Goal: Information Seeking & Learning: Learn about a topic

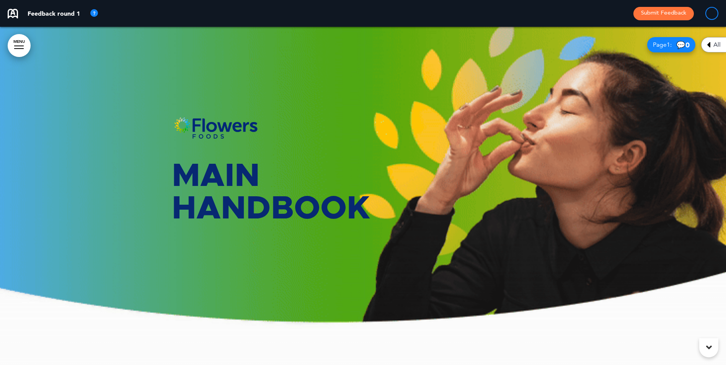
click at [26, 42] on link "MENU" at bounding box center [19, 45] width 23 height 23
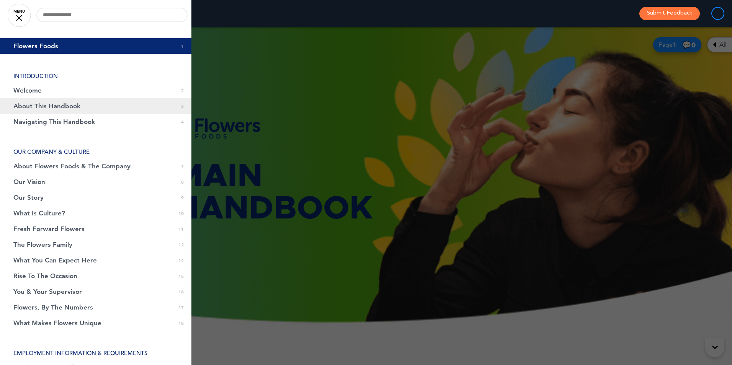
click at [42, 105] on span "About This Handbook" at bounding box center [46, 106] width 67 height 7
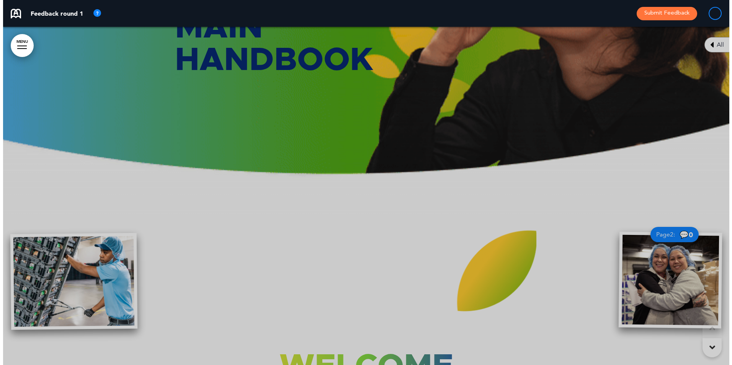
scroll to position [1083, 0]
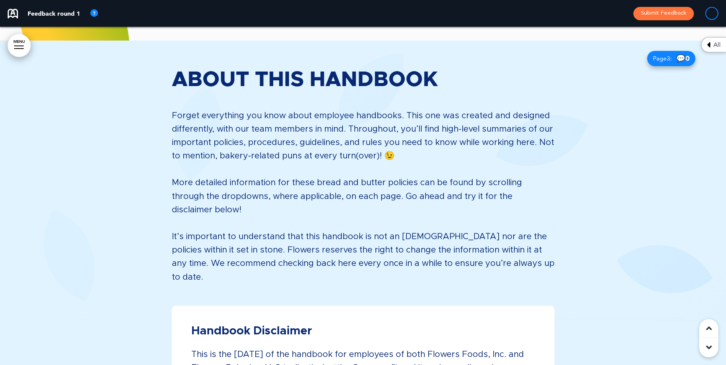
click at [18, 42] on link "MENU" at bounding box center [19, 45] width 23 height 23
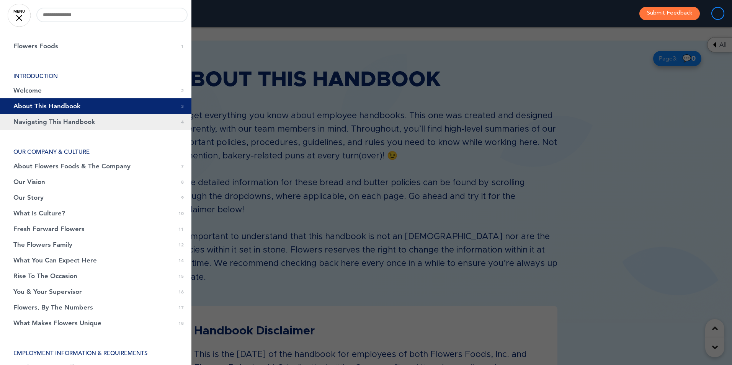
click at [40, 123] on span "Navigating This Handbook" at bounding box center [54, 122] width 82 height 7
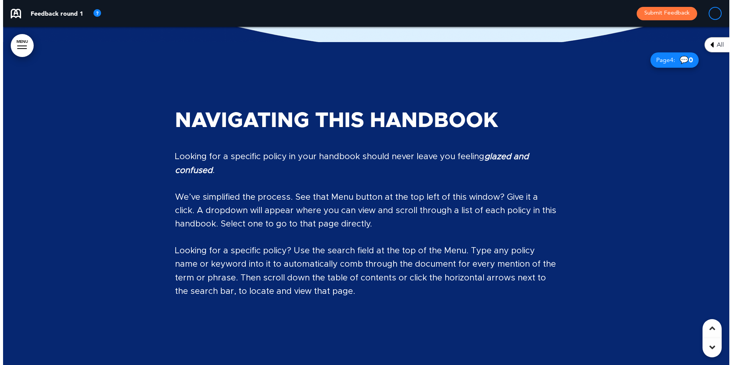
scroll to position [1620, 0]
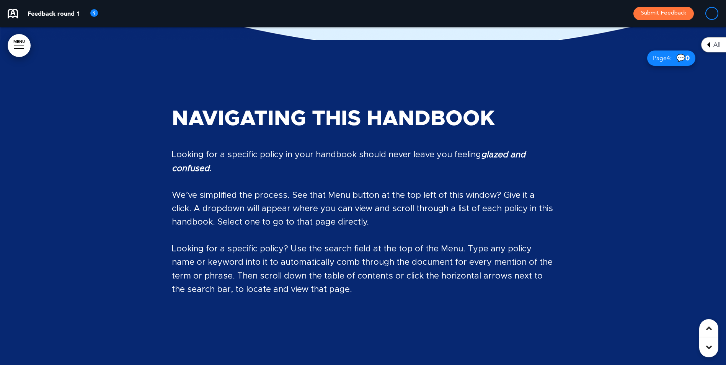
click at [11, 39] on link "MENU" at bounding box center [19, 45] width 23 height 23
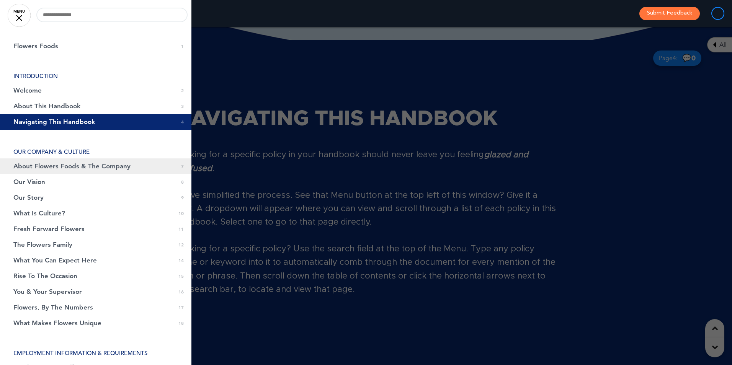
click at [33, 163] on span "About Flowers Foods & The Company" at bounding box center [71, 166] width 117 height 7
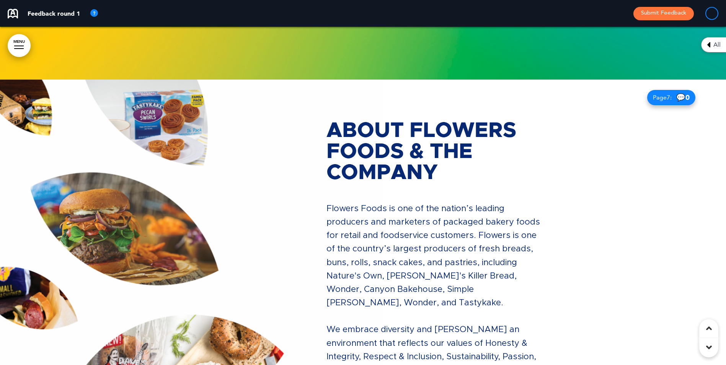
scroll to position [2951, 0]
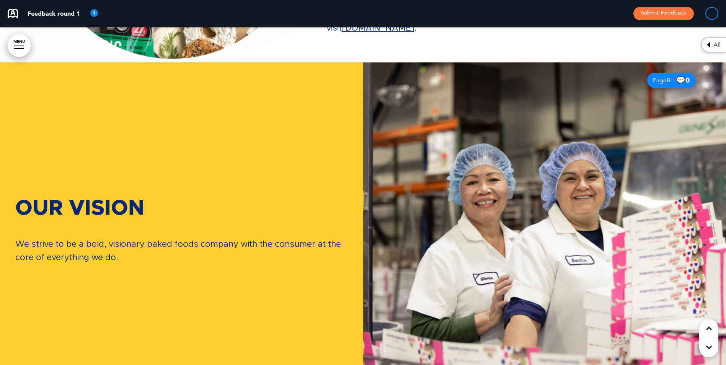
click at [706, 347] on icon at bounding box center [709, 347] width 6 height 9
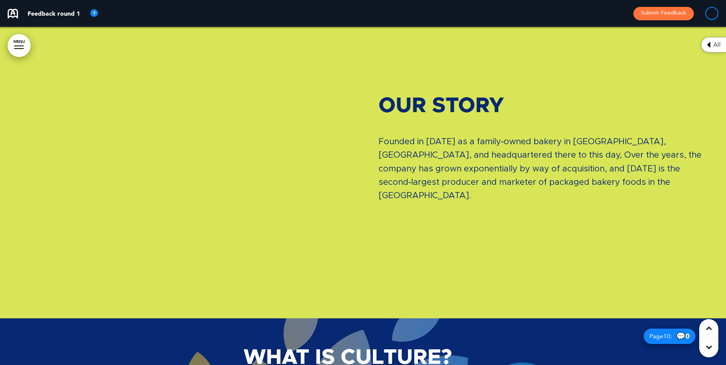
scroll to position [8716, 0]
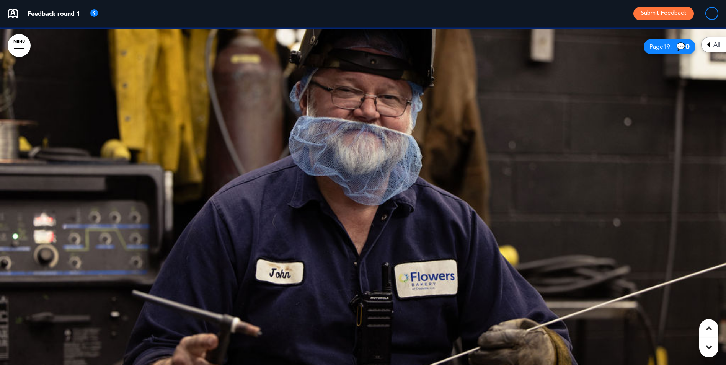
click at [711, 329] on icon at bounding box center [709, 328] width 6 height 9
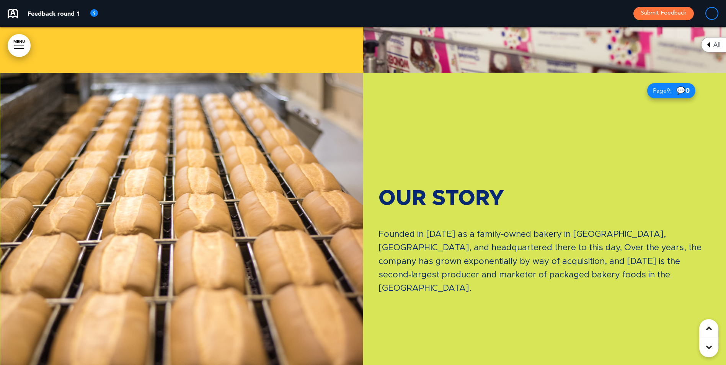
scroll to position [2296, 0]
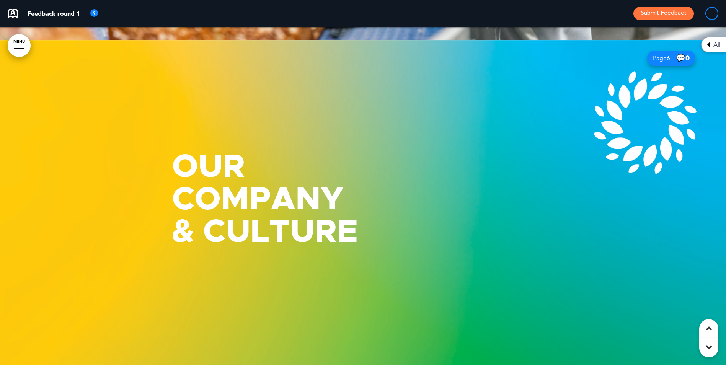
click at [715, 329] on div at bounding box center [708, 328] width 19 height 19
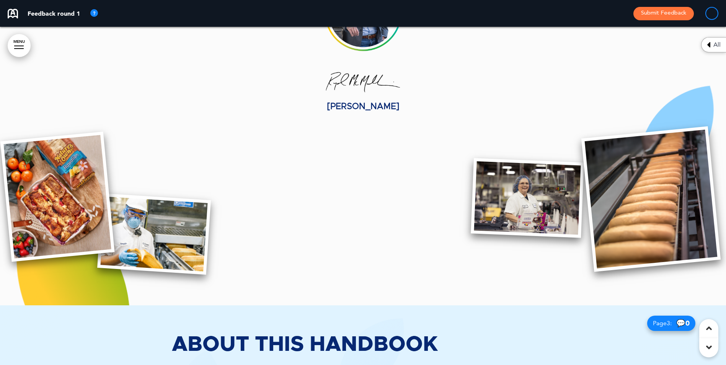
scroll to position [833, 0]
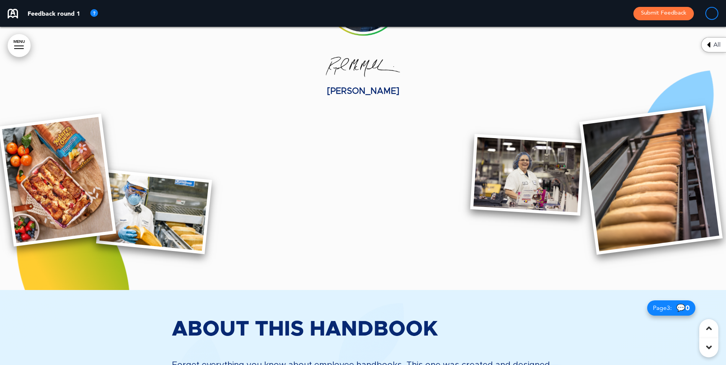
drag, startPoint x: 729, startPoint y: 360, endPoint x: 497, endPoint y: 215, distance: 273.8
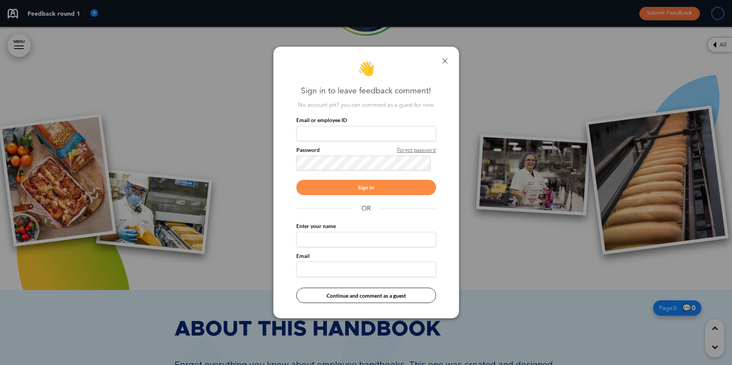
click at [443, 58] on link at bounding box center [444, 60] width 5 height 5
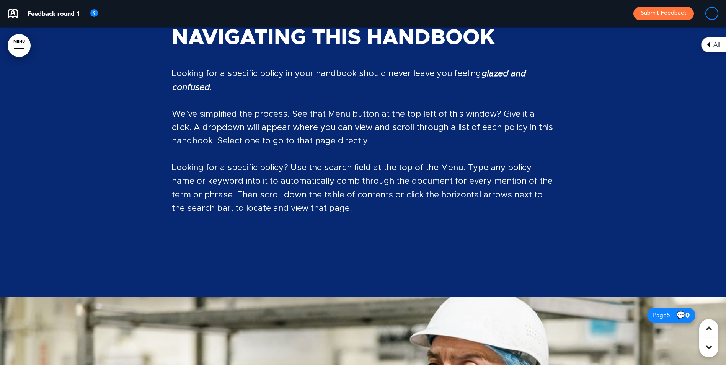
scroll to position [1716, 0]
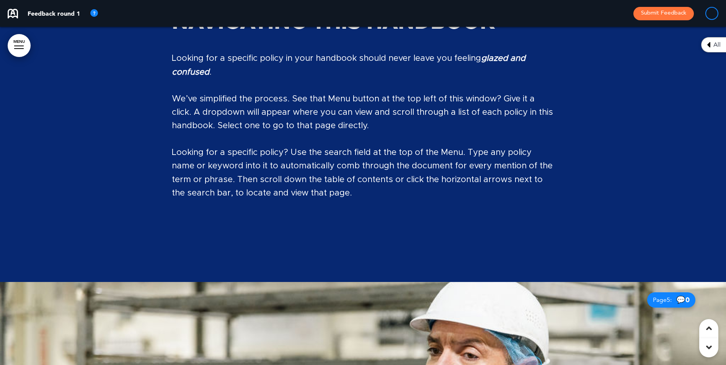
drag, startPoint x: 730, startPoint y: 360, endPoint x: 599, endPoint y: 246, distance: 173.9
click at [528, 212] on div "Navigating This Handbook Looking for a specific policy in your handbook should …" at bounding box center [363, 112] width 383 height 259
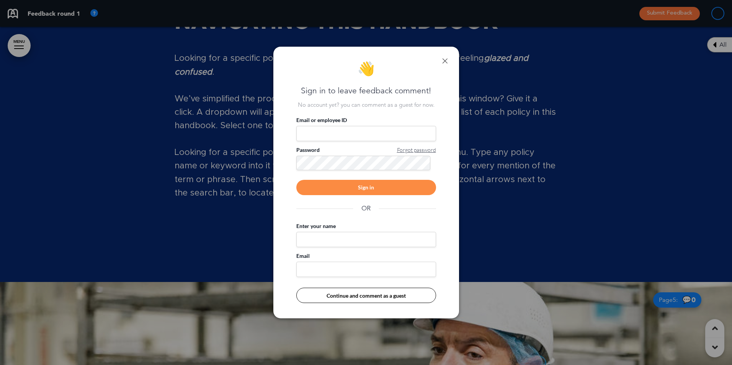
click at [440, 63] on div "👋 Sign in to leave feedback comment! No account yet? you can comment as a guest…" at bounding box center [366, 183] width 186 height 272
click at [444, 59] on link at bounding box center [444, 60] width 5 height 5
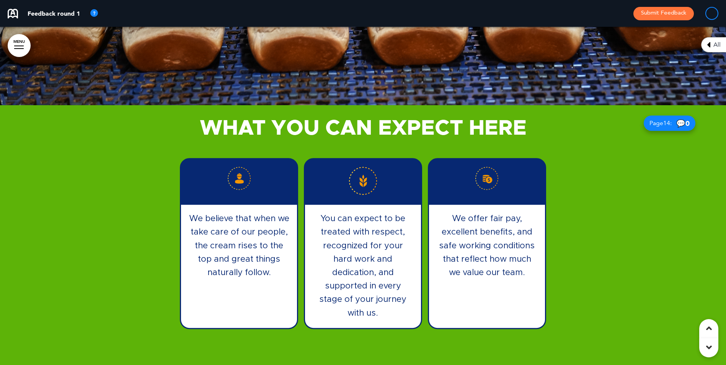
scroll to position [6134, 0]
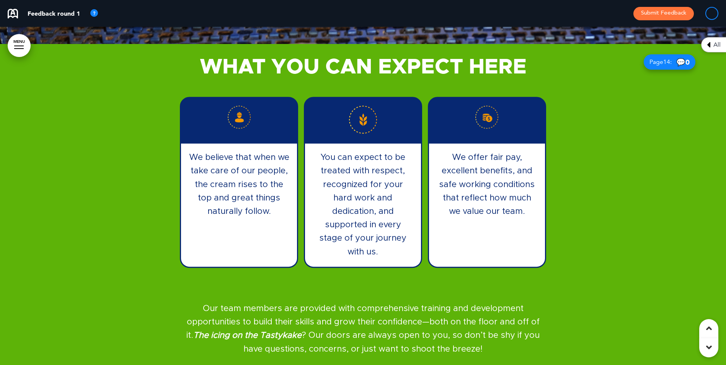
click at [723, 354] on div at bounding box center [363, 213] width 726 height 338
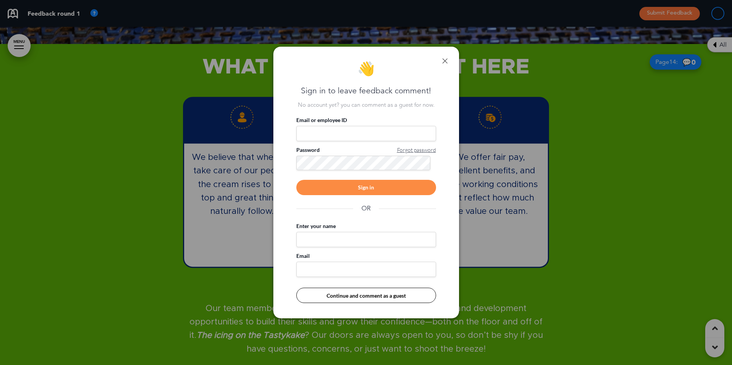
click at [447, 60] on link at bounding box center [444, 60] width 5 height 5
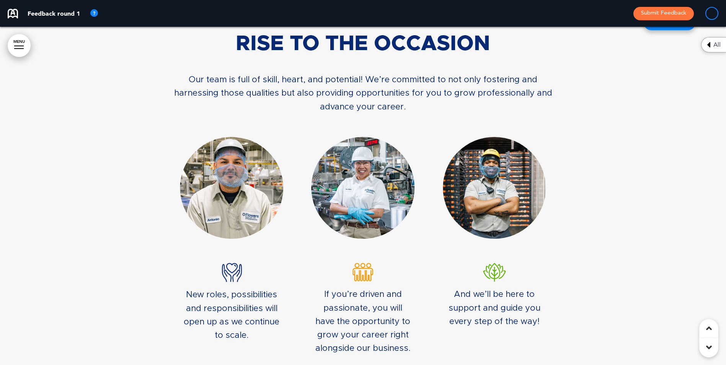
scroll to position [6527, 0]
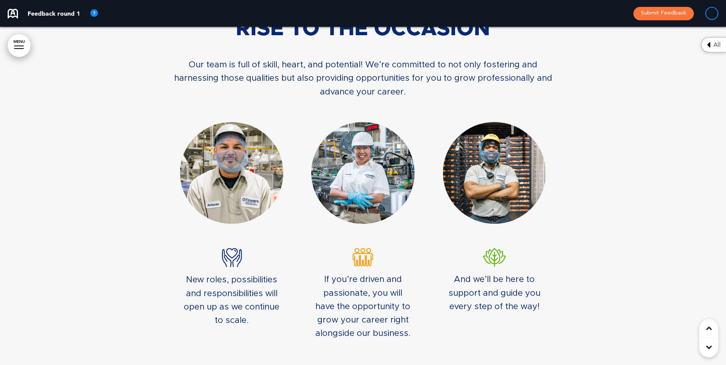
click at [725, 360] on div at bounding box center [363, 208] width 726 height 437
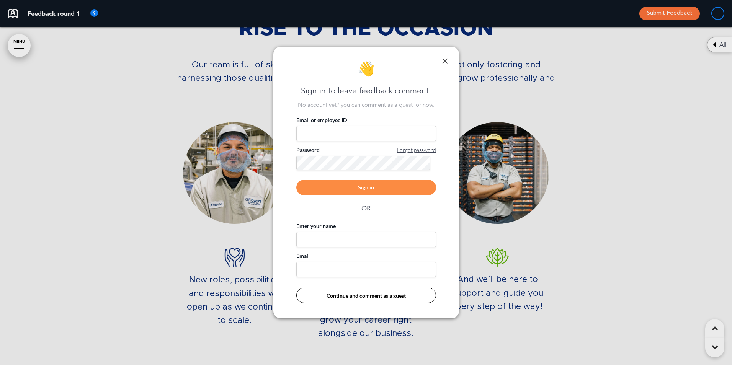
click at [725, 360] on div at bounding box center [366, 182] width 732 height 365
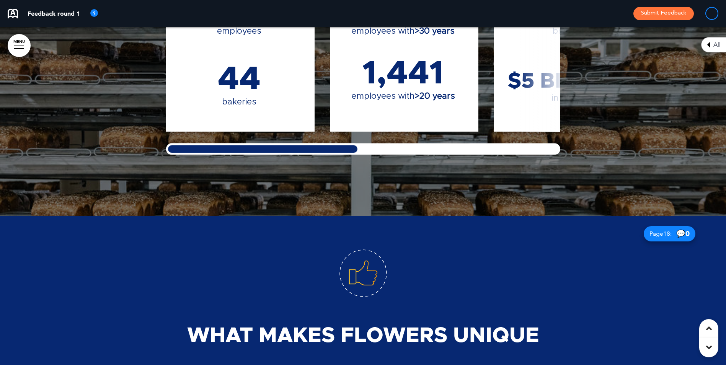
scroll to position [7430, 0]
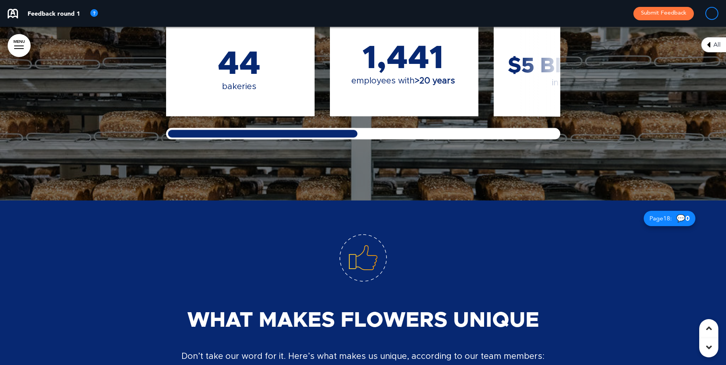
click at [535, 75] on div "10,200 employees 44 bakeries 479 employees with >30 years 1,441 employees with …" at bounding box center [363, 51] width 394 height 176
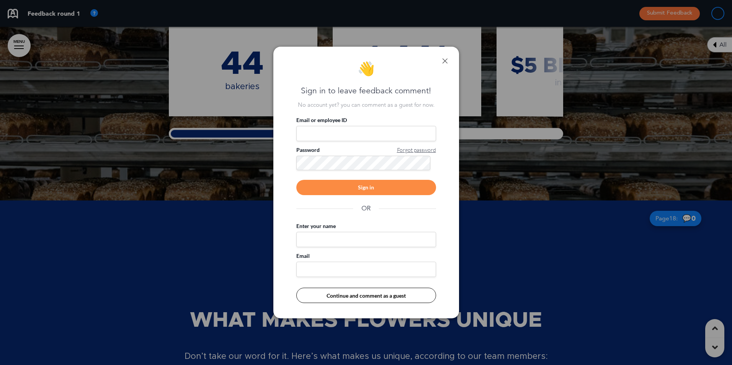
click at [448, 62] on div "👋 Sign in to leave feedback comment! No account yet? you can comment as a guest…" at bounding box center [366, 183] width 186 height 272
click at [444, 60] on link at bounding box center [444, 60] width 5 height 5
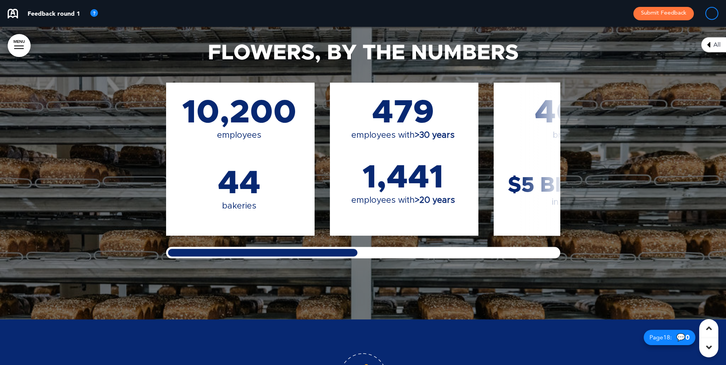
scroll to position [7308, 0]
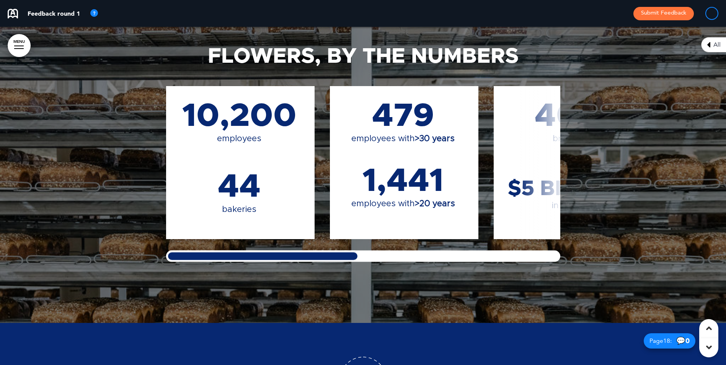
click at [539, 108] on div "10,200 employees 44 bakeries 479 employees with >30 years 1,441 employees with …" at bounding box center [363, 174] width 394 height 176
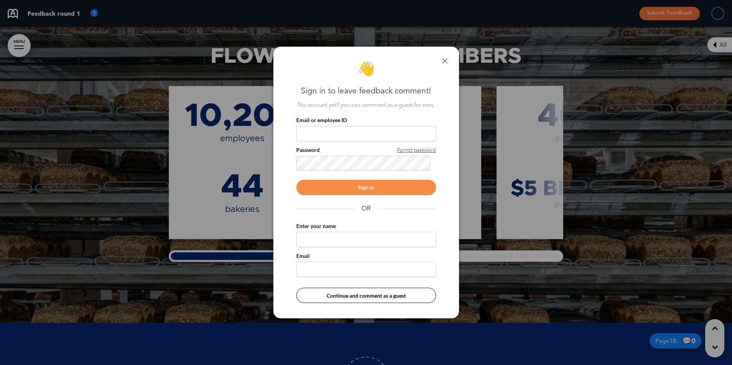
click at [450, 65] on div "👋 Sign in to leave feedback comment! No account yet? you can comment as a guest…" at bounding box center [366, 183] width 186 height 272
click at [447, 63] on div "👋 Sign in to leave feedback comment! No account yet? you can comment as a guest…" at bounding box center [366, 183] width 186 height 272
click at [447, 59] on link at bounding box center [444, 60] width 5 height 5
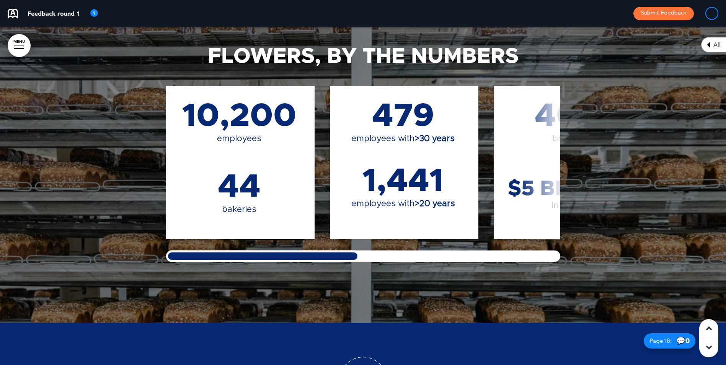
click at [526, 213] on div "10,200 employees 44 bakeries 479 employees with >30 years 1,441 employees with …" at bounding box center [363, 174] width 394 height 176
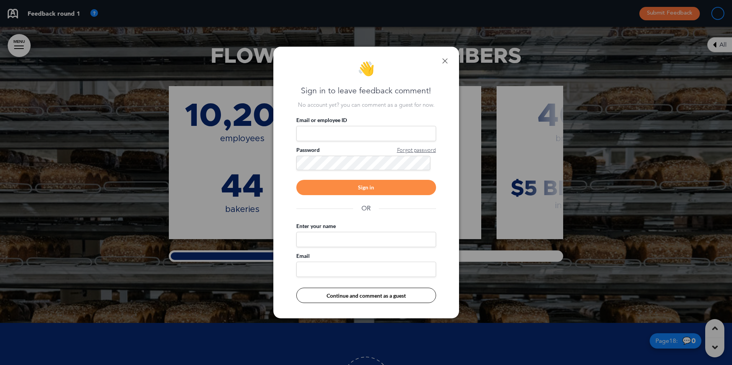
click at [450, 58] on div "👋 Sign in to leave feedback comment! No account yet? you can comment as a guest…" at bounding box center [366, 183] width 186 height 272
click at [449, 57] on div "👋 Sign in to leave feedback comment! No account yet? you can comment as a guest…" at bounding box center [366, 183] width 186 height 272
click at [443, 61] on link at bounding box center [444, 60] width 5 height 5
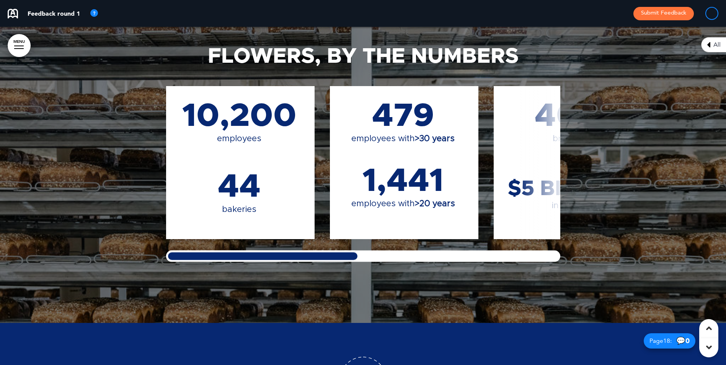
click at [344, 250] on div at bounding box center [262, 255] width 193 height 11
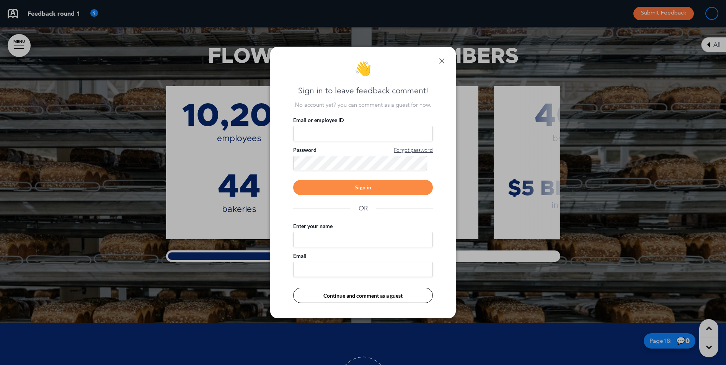
click at [344, 250] on div "Enter your name Email" at bounding box center [363, 249] width 140 height 55
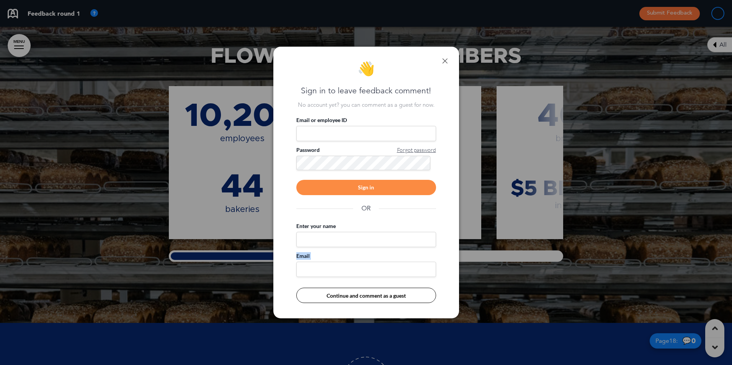
click at [445, 61] on link at bounding box center [444, 60] width 5 height 5
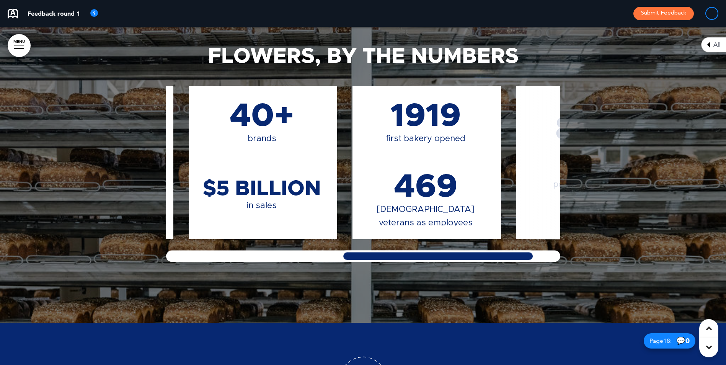
scroll to position [0, 409]
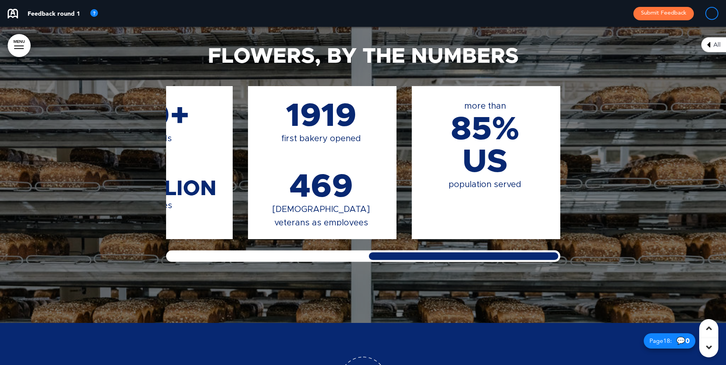
click at [584, 243] on div "Flowers, By The Numbers 10,200 employees 44 bakeries 479 employees with >30 yea…" at bounding box center [363, 154] width 726 height 338
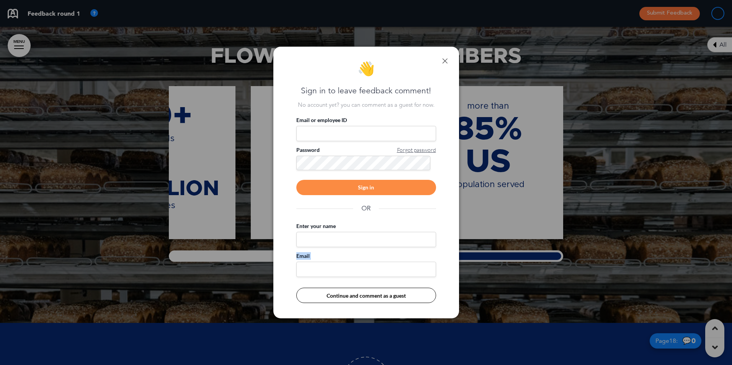
click at [444, 59] on link at bounding box center [444, 60] width 5 height 5
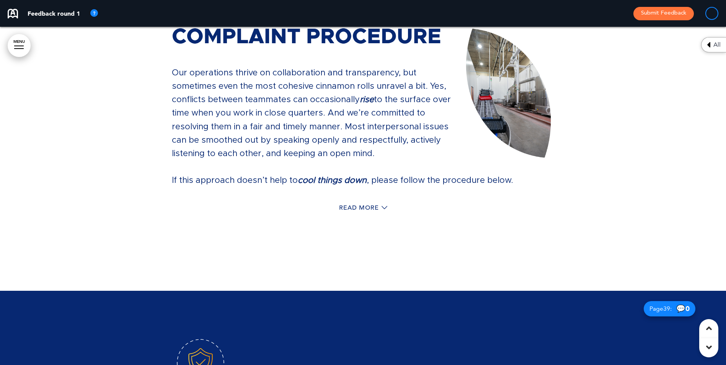
scroll to position [15654, 0]
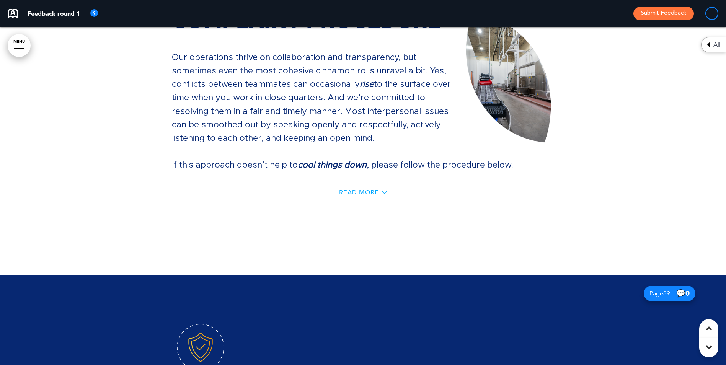
click at [368, 190] on span "Read More" at bounding box center [359, 192] width 40 height 6
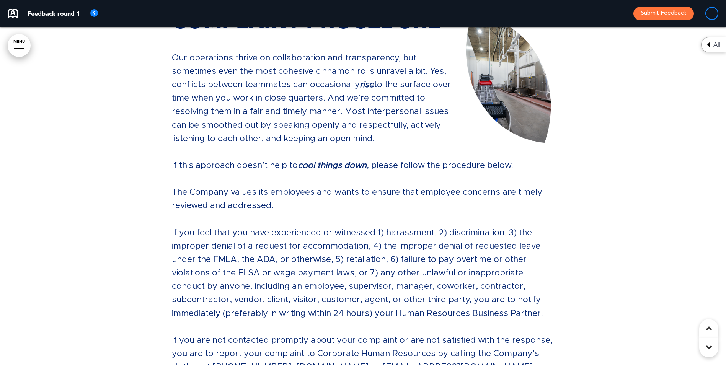
scroll to position [0, 409]
click at [710, 348] on icon at bounding box center [709, 347] width 6 height 9
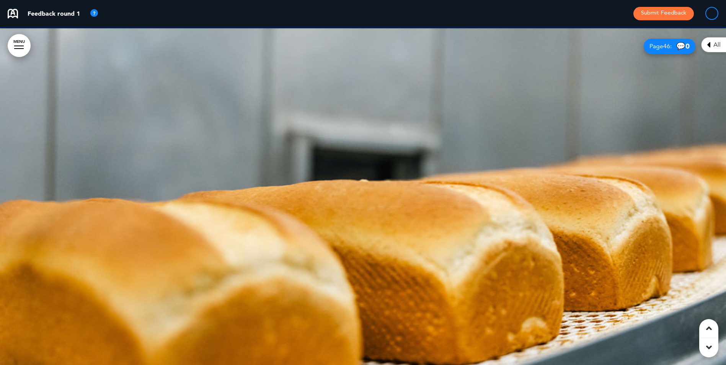
click at [710, 348] on icon at bounding box center [709, 347] width 6 height 9
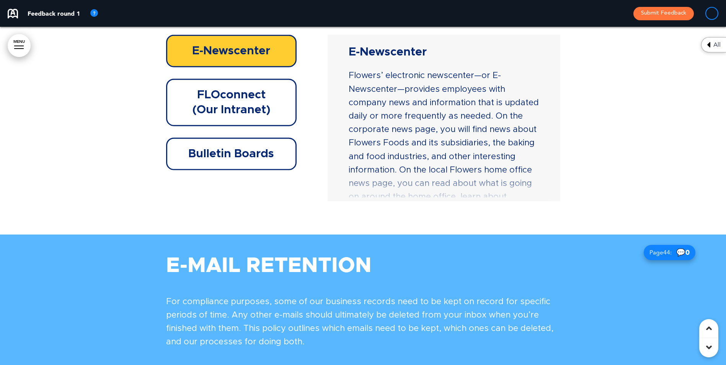
scroll to position [17466, 0]
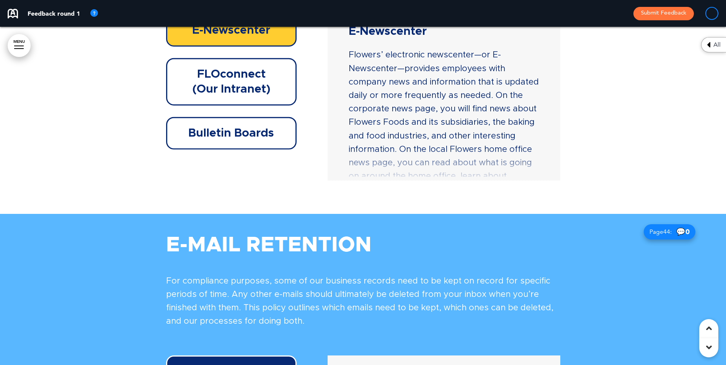
click at [547, 85] on div "E-Newscenter Flowers’ electronic newscenter—or E-Newscenter—provides employees …" at bounding box center [443, 97] width 221 height 159
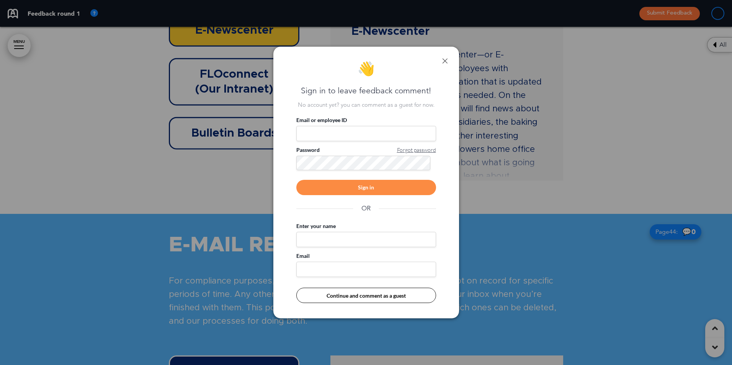
click at [547, 83] on div at bounding box center [366, 182] width 732 height 365
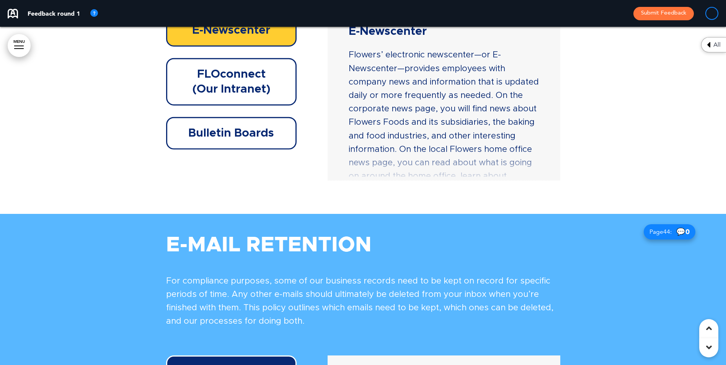
click at [569, 113] on div at bounding box center [363, 45] width 726 height 338
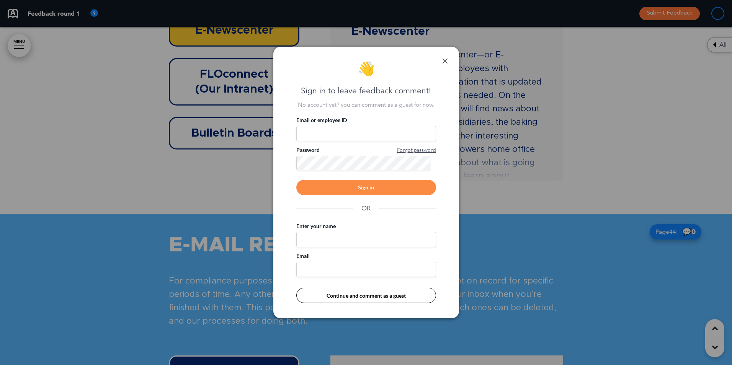
click at [442, 62] on link at bounding box center [444, 60] width 5 height 5
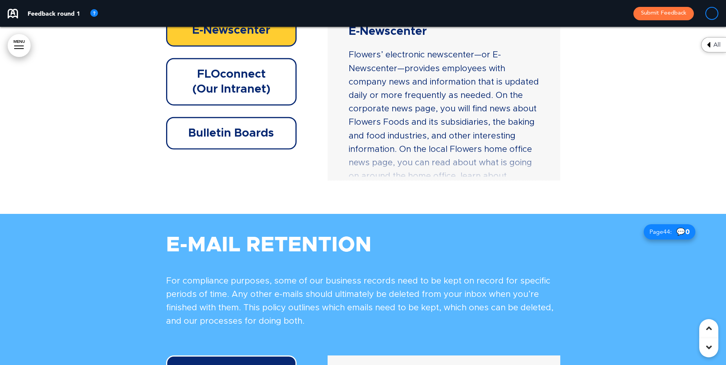
click at [549, 76] on div "E-Newscenter Flowers’ electronic newscenter—or E-Newscenter—provides employees …" at bounding box center [443, 97] width 221 height 159
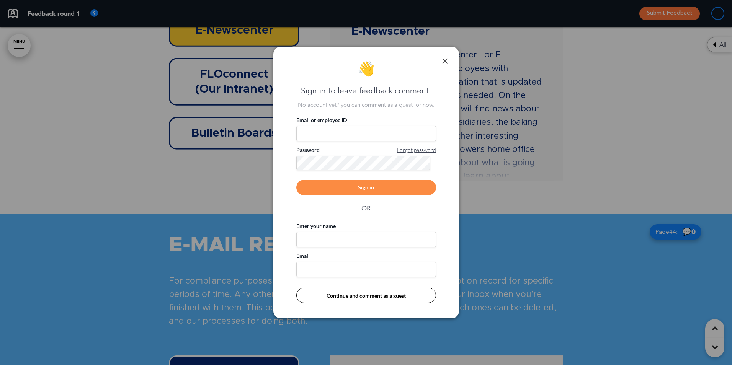
click at [448, 61] on div "👋 Sign in to leave feedback comment! No account yet? you can comment as a guest…" at bounding box center [366, 183] width 186 height 272
click at [441, 60] on div "👋 Sign in to leave feedback comment! No account yet? you can comment as a guest…" at bounding box center [366, 183] width 186 height 272
click at [444, 55] on div "👋 Sign in to leave feedback comment! No account yet? you can comment as a guest…" at bounding box center [366, 183] width 186 height 272
click at [443, 60] on link at bounding box center [444, 60] width 5 height 5
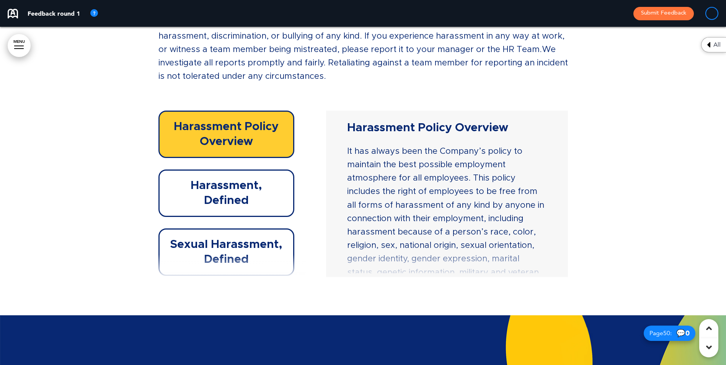
scroll to position [19456, 0]
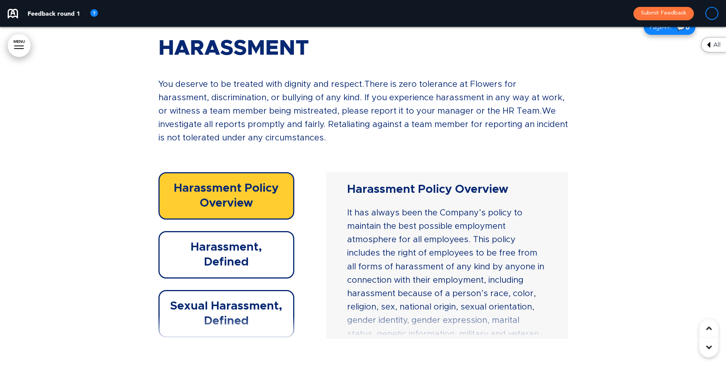
drag, startPoint x: 555, startPoint y: 273, endPoint x: 555, endPoint y: 285, distance: 12.3
click at [555, 285] on div "Harassment Policy Overview It has always been the Company’s policy to maintain …" at bounding box center [447, 255] width 230 height 159
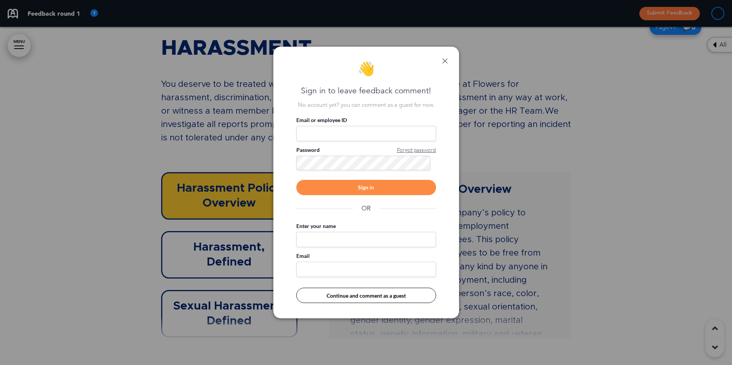
click at [448, 52] on div "👋 Sign in to leave feedback comment! No account yet? you can comment as a guest…" at bounding box center [366, 183] width 186 height 272
drag, startPoint x: 445, startPoint y: 62, endPoint x: 450, endPoint y: 67, distance: 7.1
click at [445, 62] on link at bounding box center [444, 60] width 5 height 5
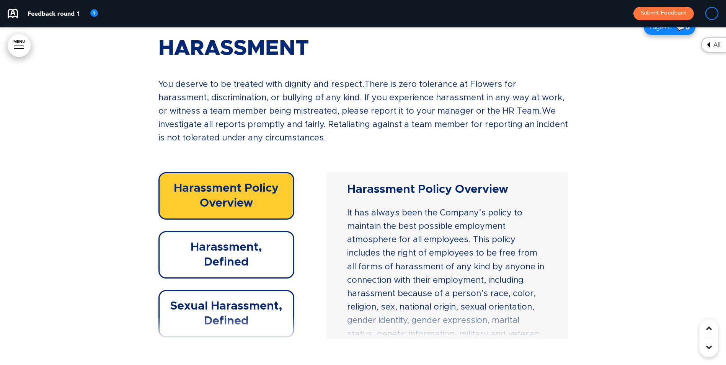
drag, startPoint x: 463, startPoint y: 209, endPoint x: 686, endPoint y: 103, distance: 247.0
click at [686, 103] on div at bounding box center [363, 193] width 726 height 368
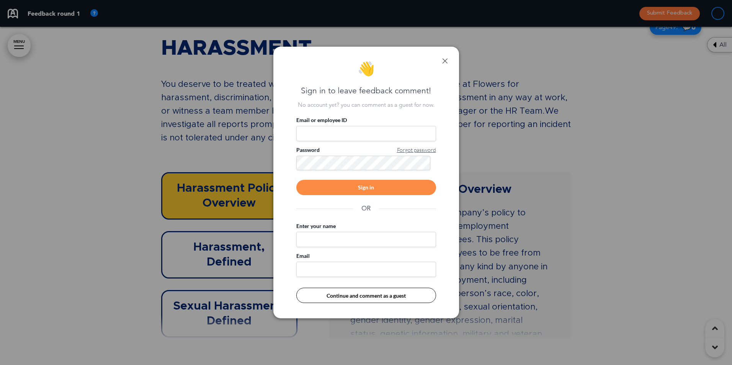
click at [440, 61] on div "👋 Sign in to leave feedback comment! No account yet? you can comment as a guest…" at bounding box center [366, 183] width 186 height 272
click at [446, 58] on link at bounding box center [444, 60] width 5 height 5
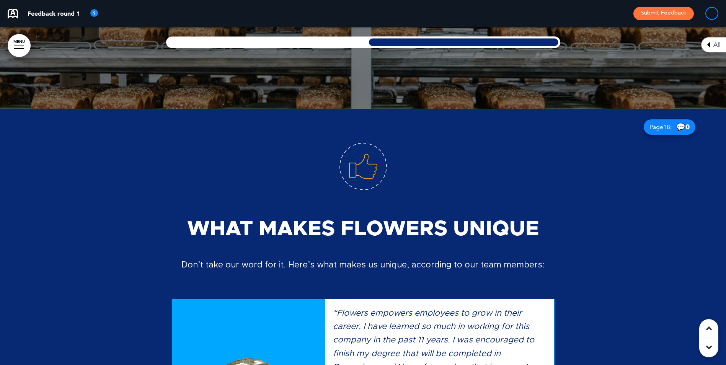
scroll to position [7204, 0]
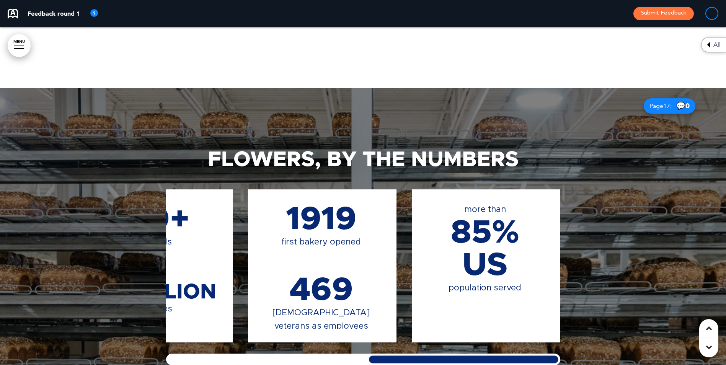
click at [20, 42] on link "MENU" at bounding box center [19, 45] width 23 height 23
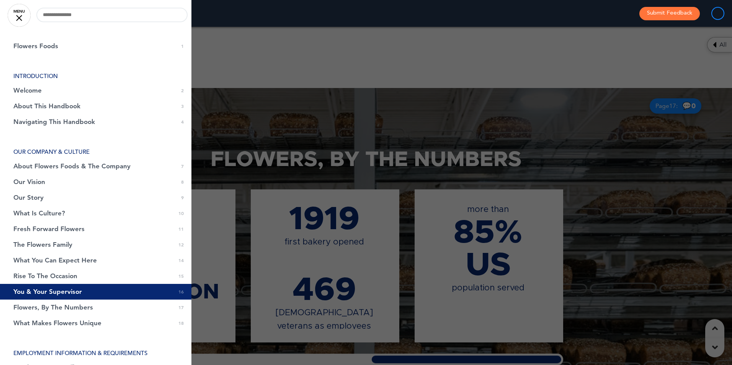
click at [464, 72] on div at bounding box center [366, 182] width 732 height 365
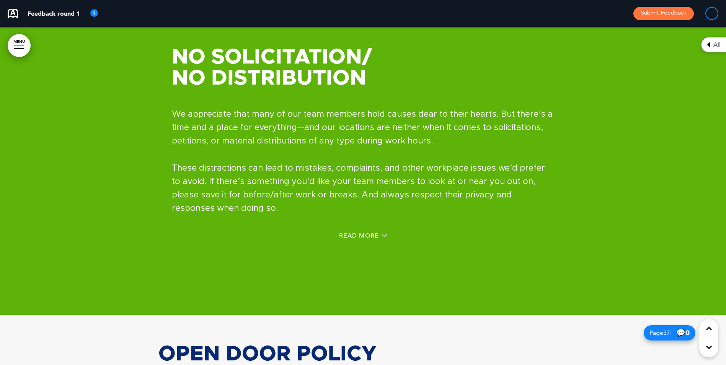
scroll to position [14788, 0]
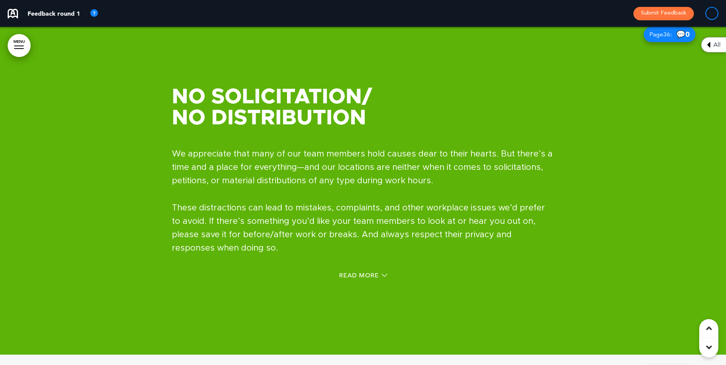
click at [713, 44] on div "All" at bounding box center [713, 44] width 25 height 15
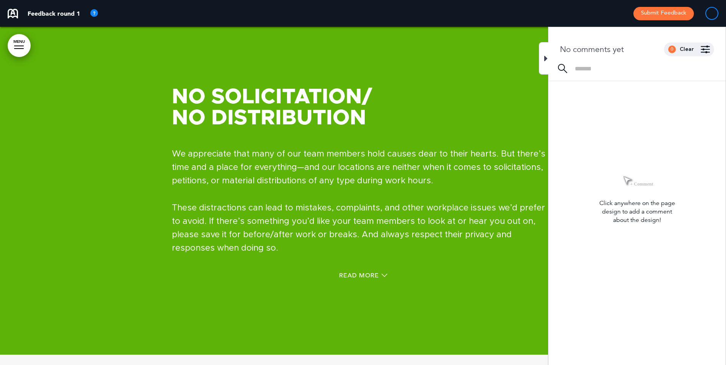
click at [507, 81] on div "No Solicitation/ No Distribution We appreciate that many of our team members ho…" at bounding box center [363, 185] width 383 height 255
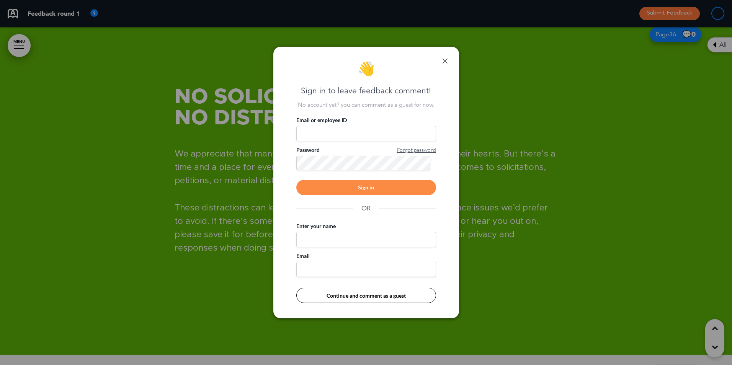
click at [448, 60] on div "👋 Sign in to leave feedback comment! No account yet? you can comment as a guest…" at bounding box center [366, 183] width 186 height 272
click at [445, 59] on link at bounding box center [444, 60] width 5 height 5
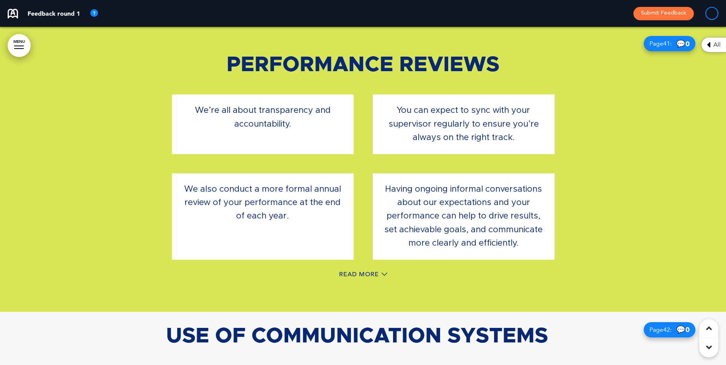
scroll to position [16771, 0]
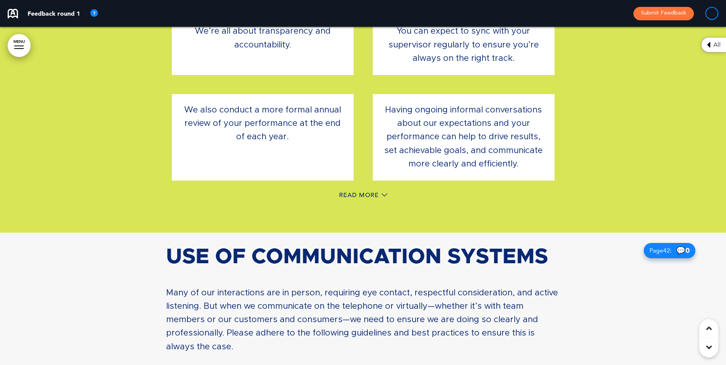
click at [376, 188] on div "Read More" at bounding box center [363, 196] width 383 height 16
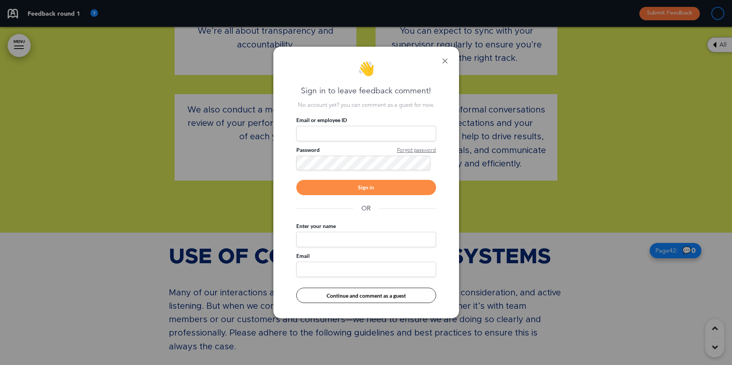
click at [444, 59] on link at bounding box center [444, 60] width 5 height 5
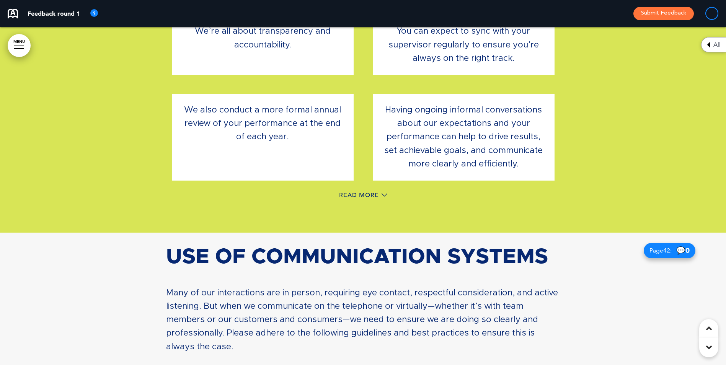
drag, startPoint x: 624, startPoint y: 67, endPoint x: 620, endPoint y: 71, distance: 5.7
drag, startPoint x: 620, startPoint y: 71, endPoint x: 530, endPoint y: 207, distance: 163.5
click at [524, 211] on div "Performance Reviews We’re all about transparency and accountability. You can ex…" at bounding box center [363, 89] width 383 height 286
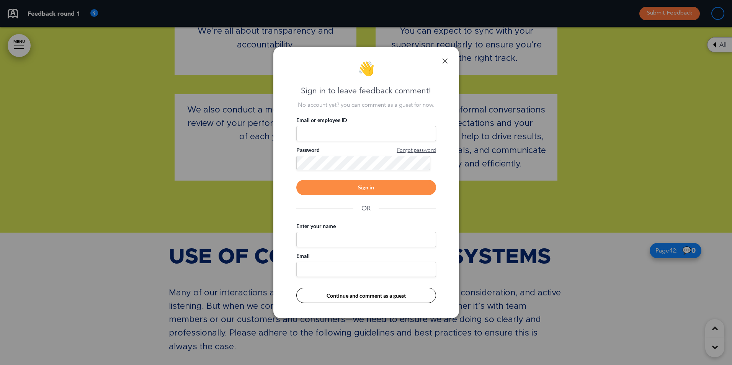
click at [443, 60] on link at bounding box center [444, 60] width 5 height 5
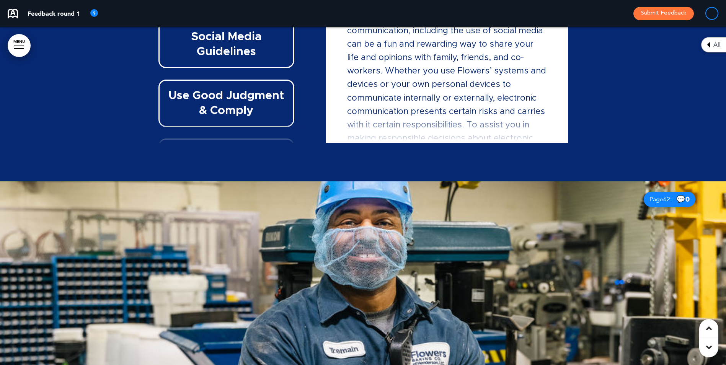
scroll to position [24457, 0]
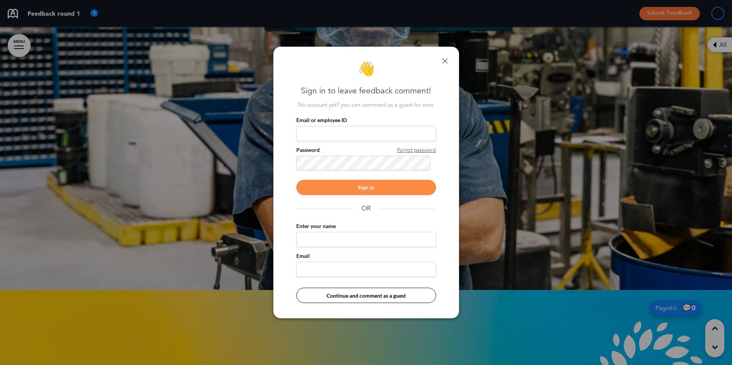
click at [726, 361] on div at bounding box center [366, 182] width 732 height 365
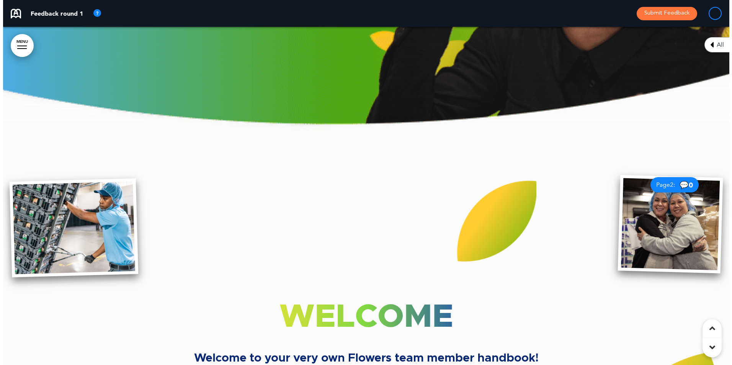
scroll to position [0, 0]
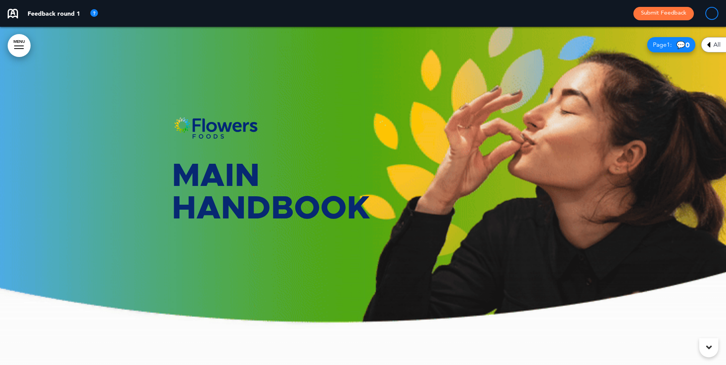
drag, startPoint x: 209, startPoint y: 112, endPoint x: 195, endPoint y: 159, distance: 49.0
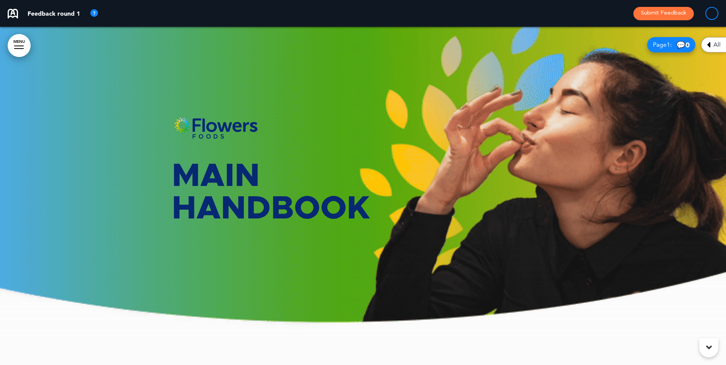
click at [192, 159] on div "Main Handbook" at bounding box center [363, 186] width 383 height 142
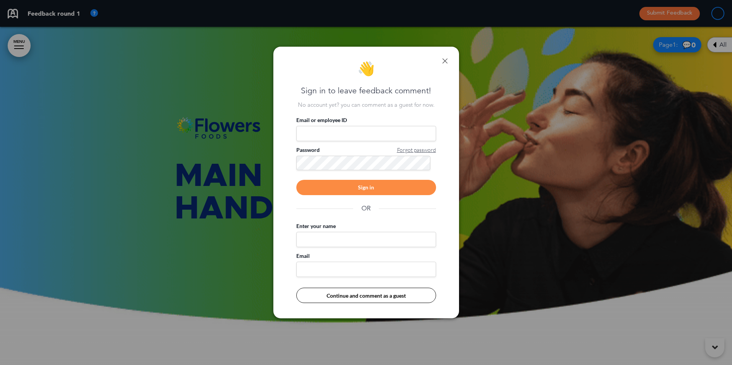
click at [449, 59] on div "👋 Sign in to leave feedback comment! No account yet? you can comment as a guest…" at bounding box center [366, 183] width 186 height 272
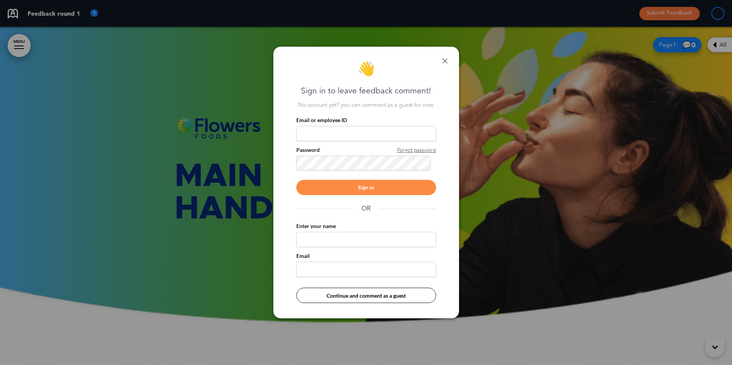
click at [447, 59] on link at bounding box center [444, 60] width 5 height 5
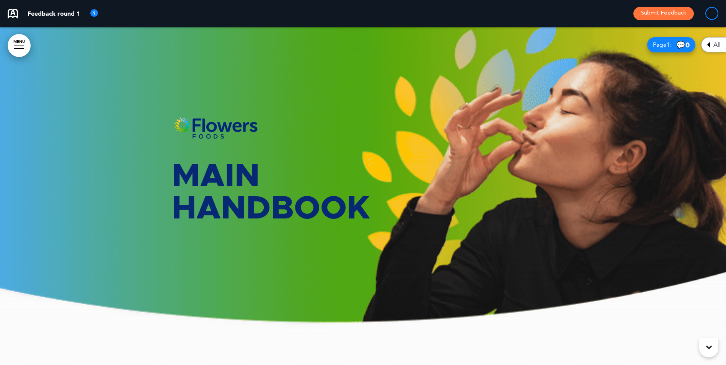
click at [719, 47] on span "All" at bounding box center [716, 45] width 7 height 6
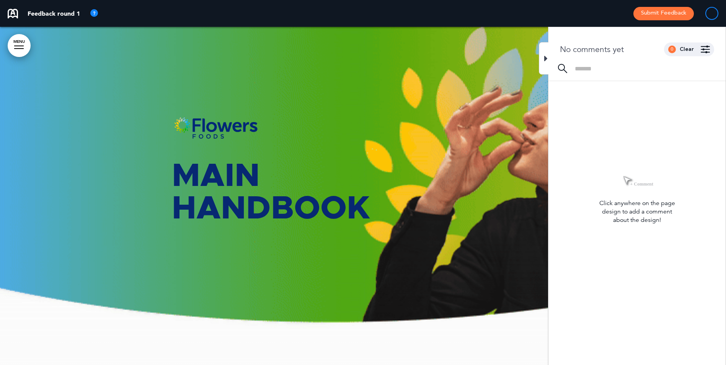
click at [20, 37] on link "MENU" at bounding box center [19, 45] width 23 height 23
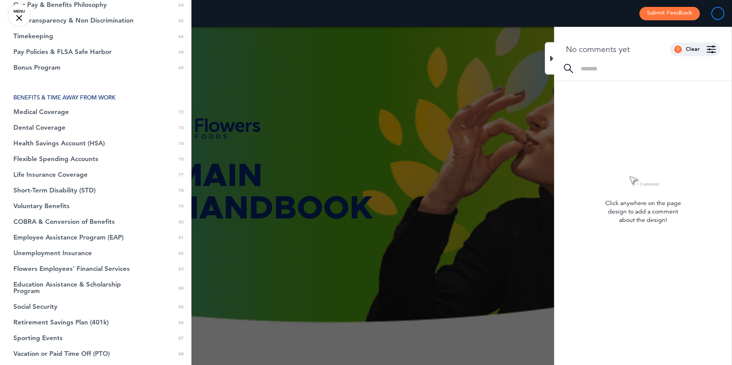
scroll to position [1128, 0]
